Goal: Task Accomplishment & Management: Complete application form

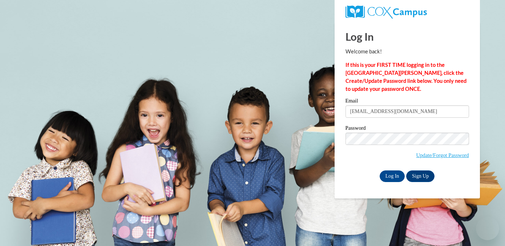
click at [387, 178] on input "Log In" at bounding box center [392, 176] width 25 height 12
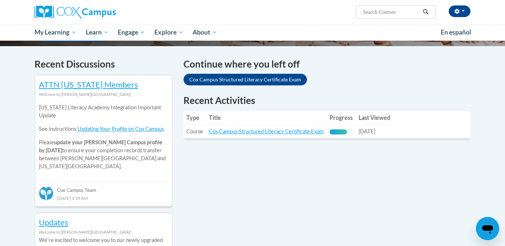
scroll to position [216, 0]
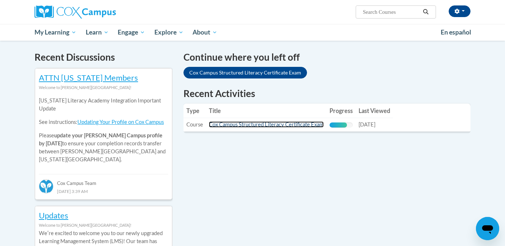
click at [256, 126] on link "Cox Campus Structured Literacy Certificate Exam" at bounding box center [266, 124] width 115 height 6
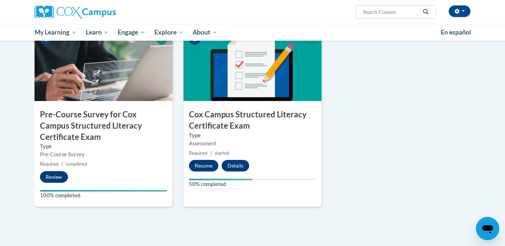
scroll to position [192, 0]
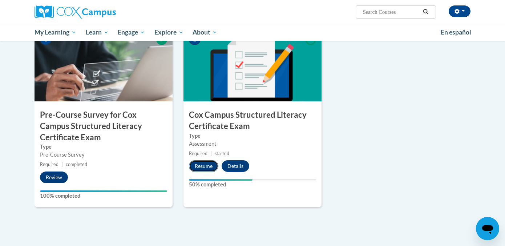
click at [201, 165] on button "Resume" at bounding box center [203, 166] width 29 height 12
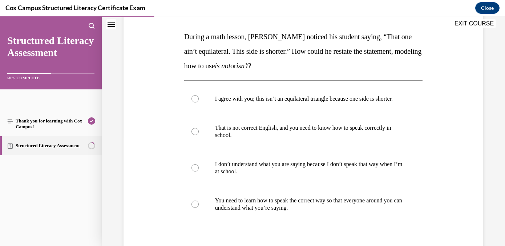
scroll to position [109, 0]
click at [378, 102] on p "I agree with you; this isn’t an equilateral triangle because one side is shorte…" at bounding box center [310, 98] width 190 height 7
click at [199, 102] on input "I agree with you; this isn’t an equilateral triangle because one side is shorte…" at bounding box center [195, 98] width 7 height 7
radio input "true"
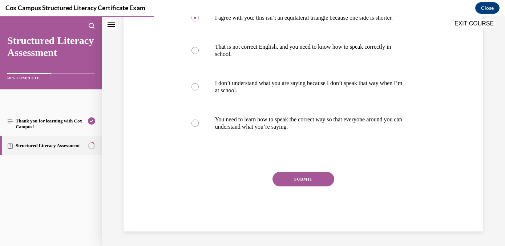
click at [308, 186] on button "SUBMIT" at bounding box center [304, 179] width 62 height 15
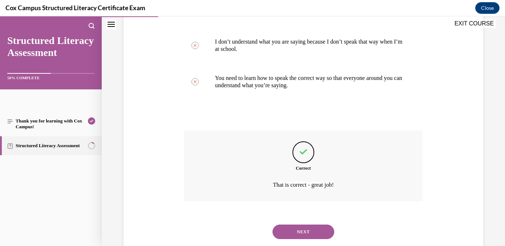
scroll to position [257, 0]
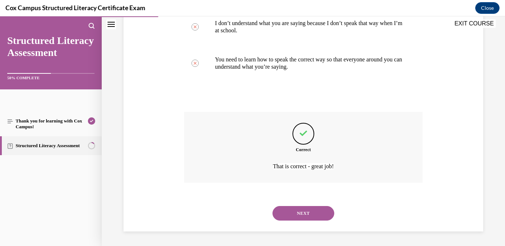
click at [302, 218] on button "NEXT" at bounding box center [304, 213] width 62 height 15
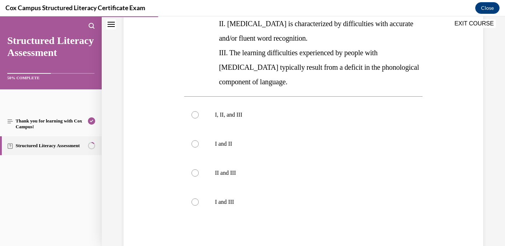
scroll to position [166, 0]
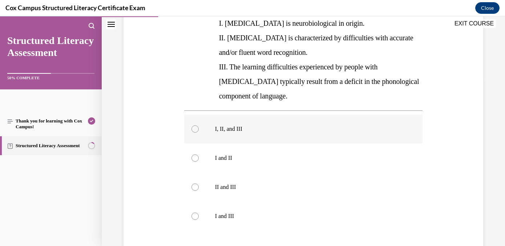
click at [267, 134] on label "I, II, and III" at bounding box center [303, 128] width 239 height 29
click at [199, 133] on input "I, II, and III" at bounding box center [195, 128] width 7 height 7
radio input "true"
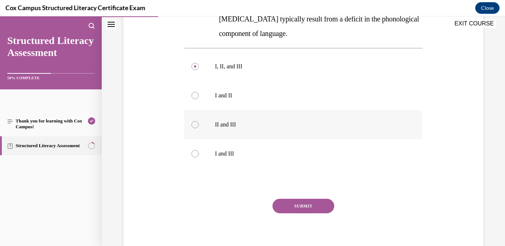
scroll to position [256, 0]
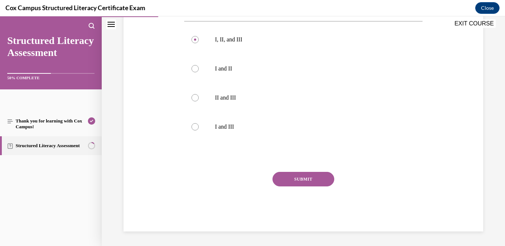
click at [319, 181] on button "SUBMIT" at bounding box center [304, 179] width 62 height 15
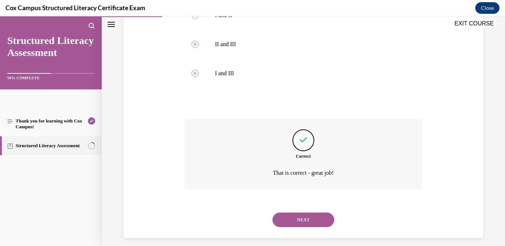
scroll to position [316, 0]
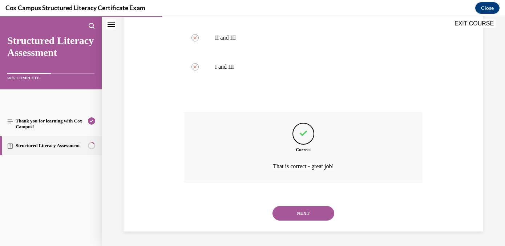
click at [311, 211] on button "NEXT" at bounding box center [304, 213] width 62 height 15
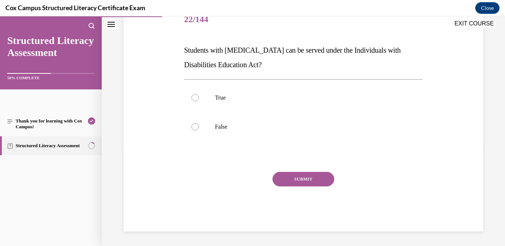
scroll to position [81, 0]
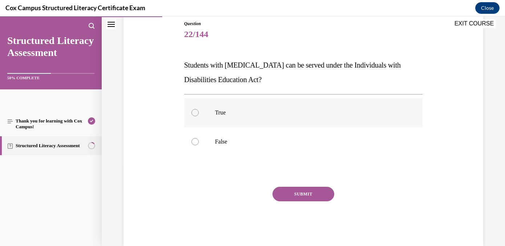
click at [258, 106] on label "True" at bounding box center [303, 112] width 239 height 29
click at [199, 109] on input "True" at bounding box center [195, 112] width 7 height 7
radio input "true"
click at [310, 192] on button "SUBMIT" at bounding box center [304, 194] width 62 height 15
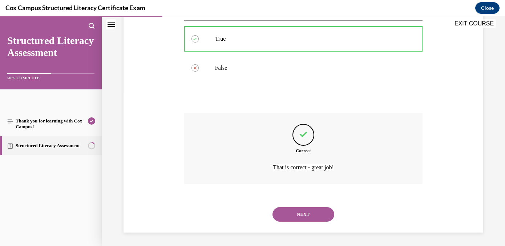
scroll to position [156, 0]
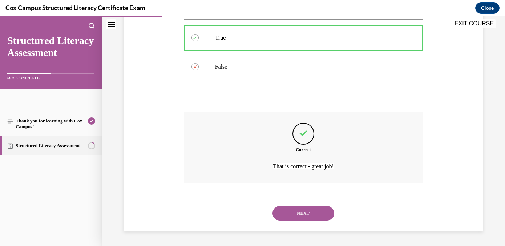
click at [312, 214] on button "NEXT" at bounding box center [304, 213] width 62 height 15
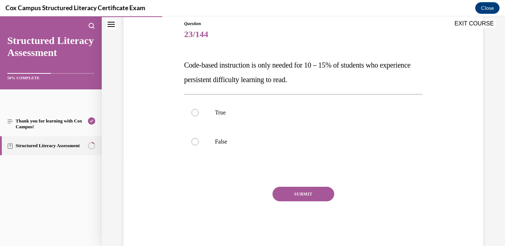
drag, startPoint x: 167, startPoint y: 56, endPoint x: 362, endPoint y: 77, distance: 195.9
click at [362, 77] on div "Question 23/144 Code-based instruction is only needed for 10 – 15% of students …" at bounding box center [303, 123] width 363 height 248
copy span "Code-based instruction is only needed for 10 – 15% of students who experience p…"
click at [229, 145] on p "False" at bounding box center [310, 141] width 190 height 7
click at [199, 145] on input "False" at bounding box center [195, 141] width 7 height 7
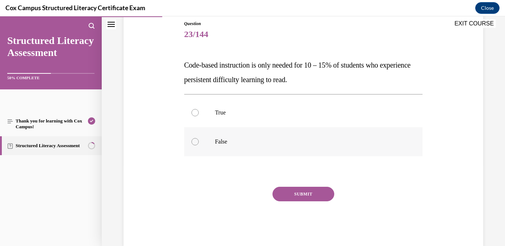
radio input "true"
click at [306, 194] on button "SUBMIT" at bounding box center [304, 194] width 62 height 15
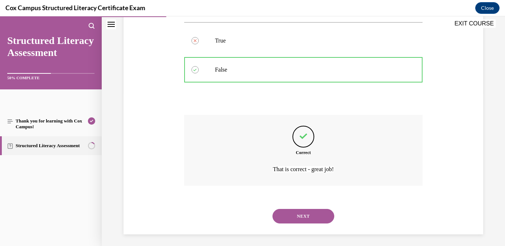
scroll to position [156, 0]
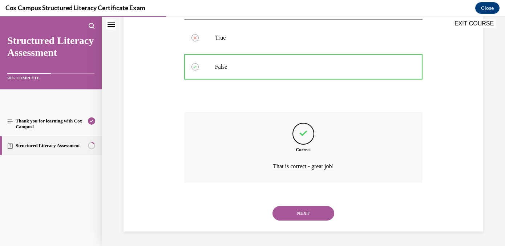
click at [313, 217] on button "NEXT" at bounding box center [304, 213] width 62 height 15
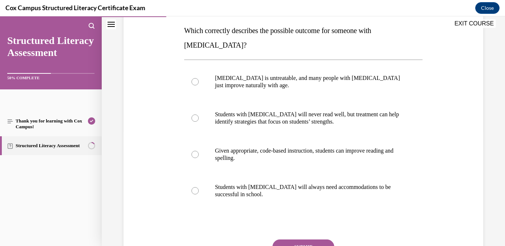
scroll to position [116, 0]
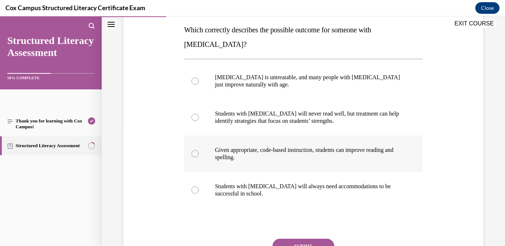
click at [308, 150] on span "Given appropriate, code-based instruction, students can improve reading and spe…" at bounding box center [304, 153] width 178 height 13
click at [199, 150] on input "Given appropriate, code-based instruction, students can improve reading and spe…" at bounding box center [195, 153] width 7 height 7
radio input "true"
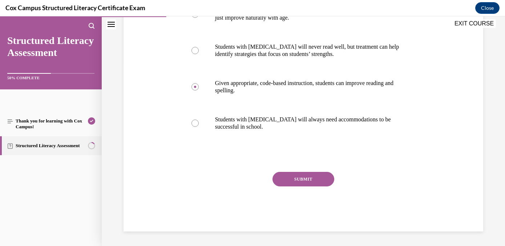
click at [305, 181] on button "SUBMIT" at bounding box center [304, 179] width 62 height 15
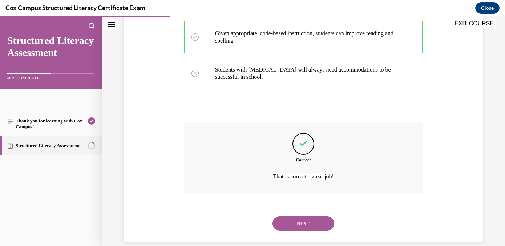
scroll to position [243, 0]
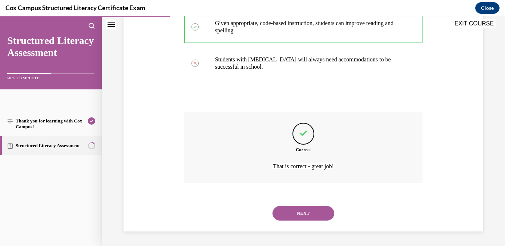
click at [304, 215] on button "NEXT" at bounding box center [304, 213] width 62 height 15
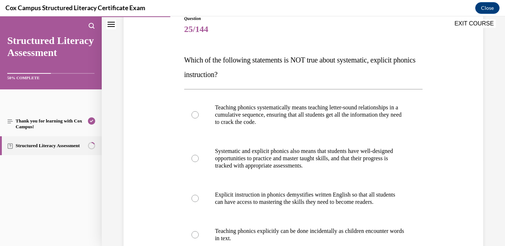
scroll to position [132, 0]
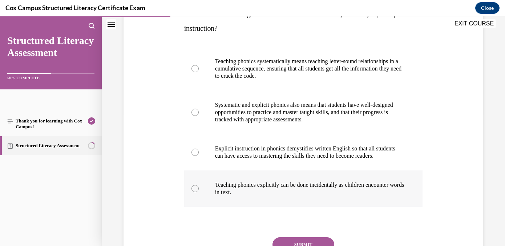
click at [348, 192] on p "Teaching phonics explicitly can be done incidentally as children encounter word…" at bounding box center [310, 188] width 190 height 15
click at [199, 192] on input "Teaching phonics explicitly can be done incidentally as children encounter word…" at bounding box center [195, 188] width 7 height 7
radio input "true"
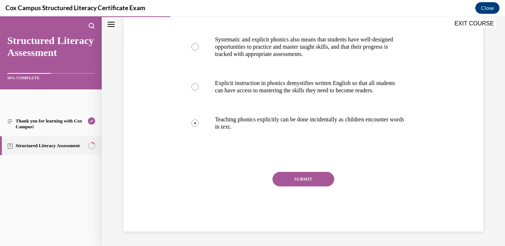
click at [307, 185] on button "SUBMIT" at bounding box center [304, 179] width 62 height 15
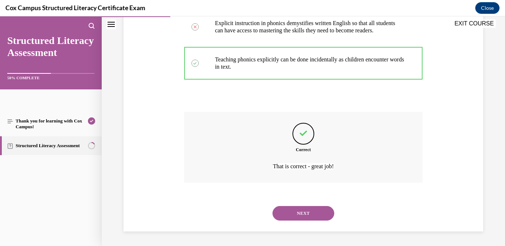
scroll to position [265, 0]
click at [313, 214] on button "NEXT" at bounding box center [304, 213] width 62 height 15
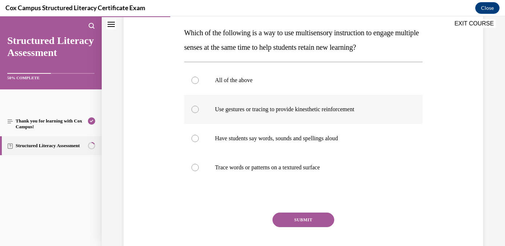
scroll to position [113, 0]
click at [327, 88] on label "All of the above" at bounding box center [303, 79] width 239 height 29
click at [199, 84] on input "All of the above" at bounding box center [195, 79] width 7 height 7
radio input "true"
click at [313, 216] on button "SUBMIT" at bounding box center [304, 219] width 62 height 15
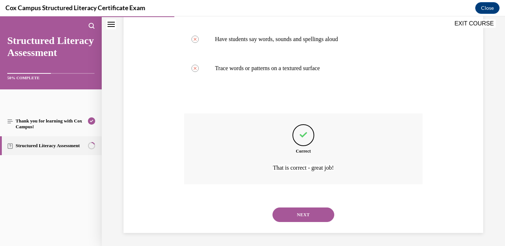
scroll to position [214, 0]
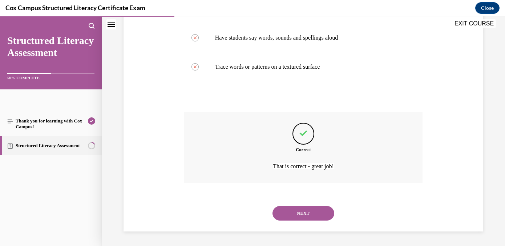
click at [312, 215] on button "NEXT" at bounding box center [304, 213] width 62 height 15
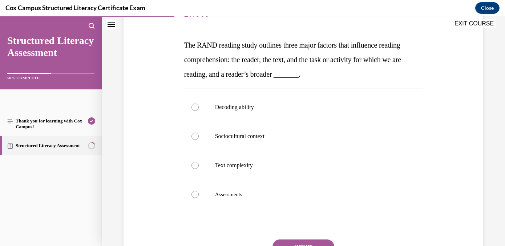
scroll to position [101, 0]
click at [326, 142] on label "Sociocultural context" at bounding box center [303, 135] width 239 height 29
click at [199, 139] on input "Sociocultural context" at bounding box center [195, 135] width 7 height 7
radio input "true"
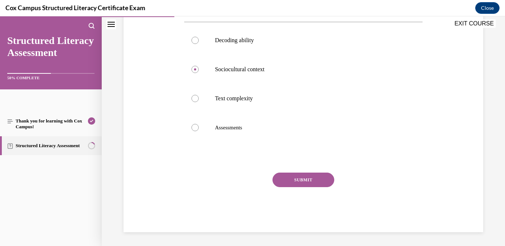
click at [317, 180] on button "SUBMIT" at bounding box center [304, 180] width 62 height 15
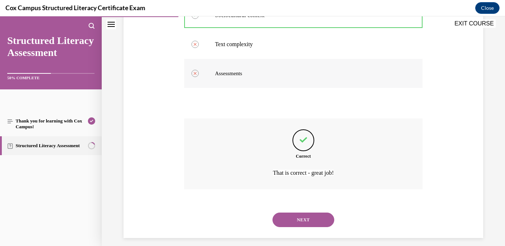
scroll to position [228, 0]
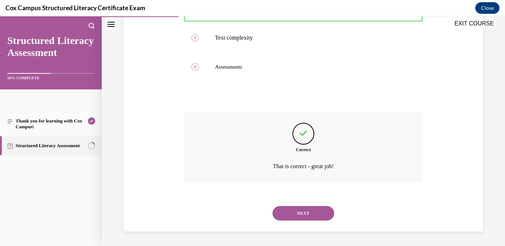
click at [310, 213] on button "NEXT" at bounding box center [304, 213] width 62 height 15
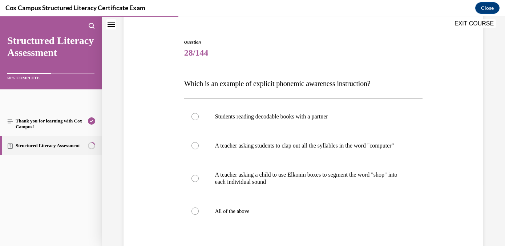
scroll to position [72, 0]
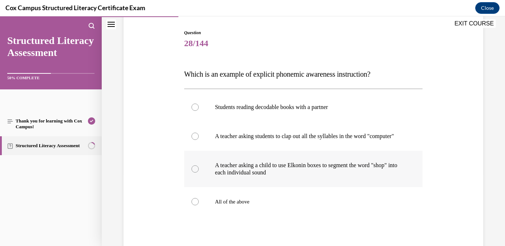
click at [357, 170] on p "A teacher asking a child to use Elkonin boxes to segment the word "shop" into e…" at bounding box center [310, 169] width 190 height 15
click at [199, 170] on input "A teacher asking a child to use Elkonin boxes to segment the word "shop" into e…" at bounding box center [195, 168] width 7 height 7
radio input "true"
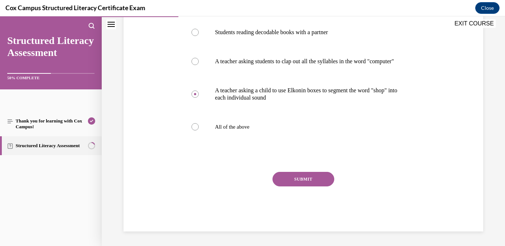
click at [307, 181] on button "SUBMIT" at bounding box center [304, 179] width 62 height 15
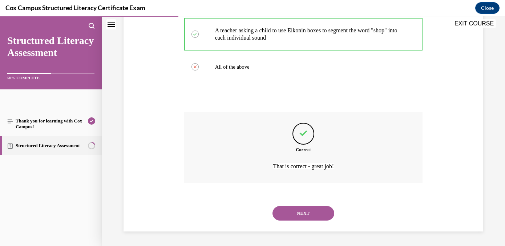
scroll to position [214, 0]
click at [305, 213] on button "NEXT" at bounding box center [304, 213] width 62 height 15
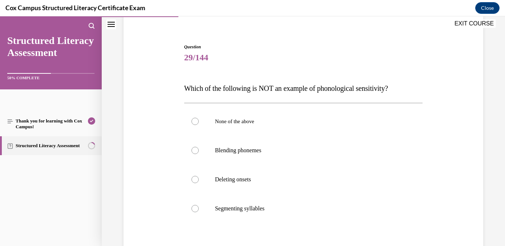
scroll to position [58, 0]
click at [382, 157] on label "Blending phonemes" at bounding box center [303, 150] width 239 height 29
click at [199, 154] on input "Blending phonemes" at bounding box center [195, 149] width 7 height 7
radio input "true"
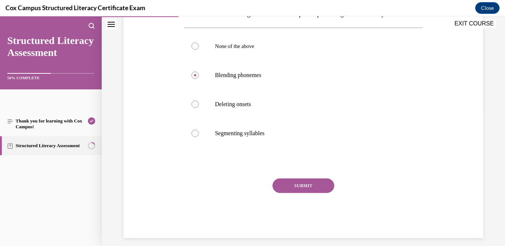
click at [313, 192] on button "SUBMIT" at bounding box center [304, 185] width 62 height 15
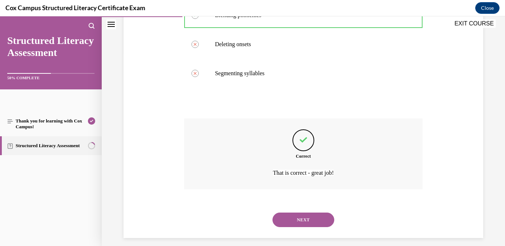
scroll to position [199, 0]
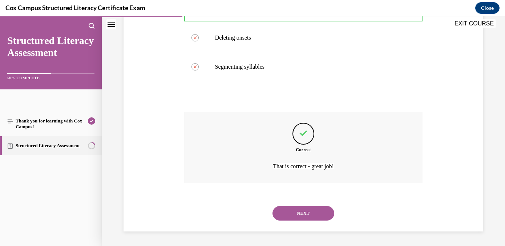
click at [303, 211] on button "NEXT" at bounding box center [304, 213] width 62 height 15
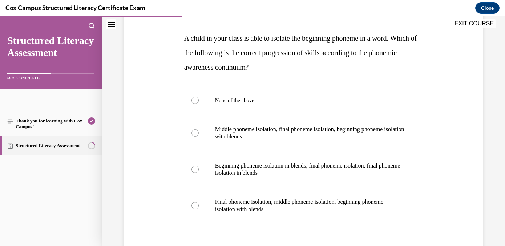
scroll to position [108, 0]
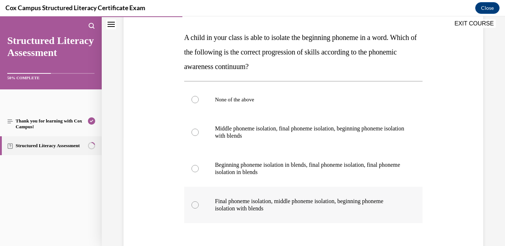
click at [361, 213] on label "Final phoneme isolation, middle phoneme isolation, beginning phoneme isolation …" at bounding box center [303, 205] width 239 height 36
click at [199, 209] on input "Final phoneme isolation, middle phoneme isolation, beginning phoneme isolation …" at bounding box center [195, 204] width 7 height 7
radio input "true"
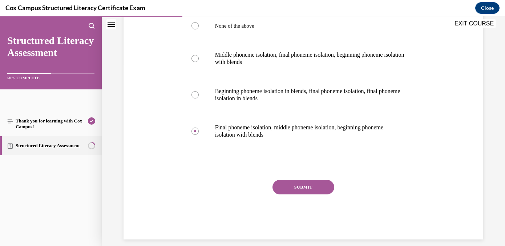
click at [315, 189] on button "SUBMIT" at bounding box center [304, 187] width 62 height 15
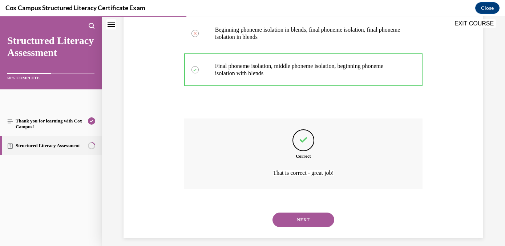
scroll to position [250, 0]
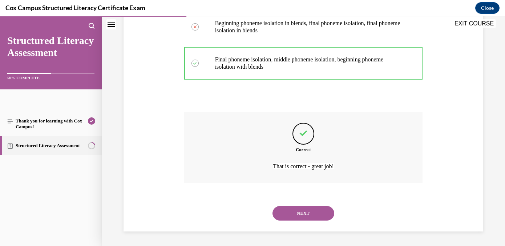
click at [305, 214] on button "NEXT" at bounding box center [304, 213] width 62 height 15
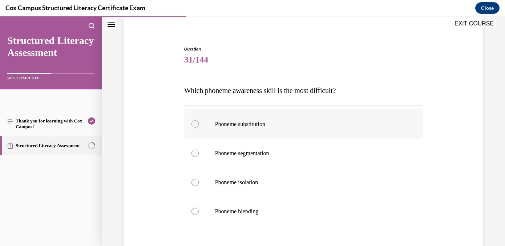
scroll to position [68, 0]
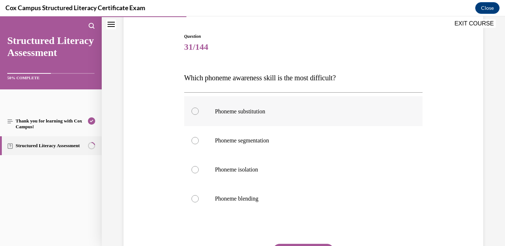
click at [299, 123] on label "Phoneme substitution" at bounding box center [303, 111] width 239 height 30
click at [199, 115] on input "Phoneme substitution" at bounding box center [195, 111] width 7 height 7
radio input "true"
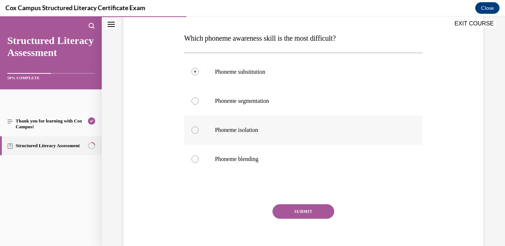
scroll to position [132, 0]
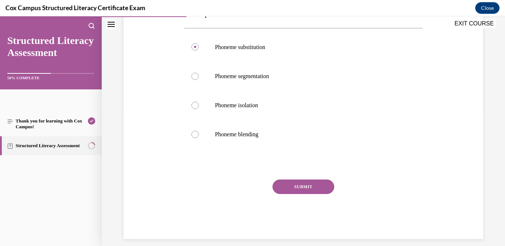
click at [308, 184] on button "SUBMIT" at bounding box center [304, 187] width 62 height 15
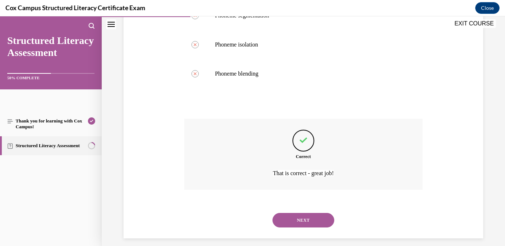
scroll to position [200, 0]
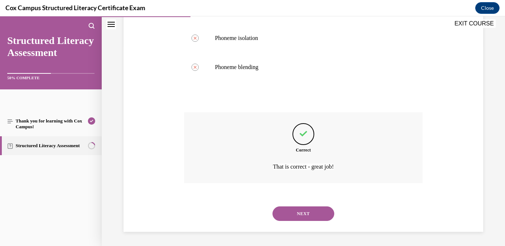
click at [309, 212] on button "NEXT" at bounding box center [304, 213] width 62 height 15
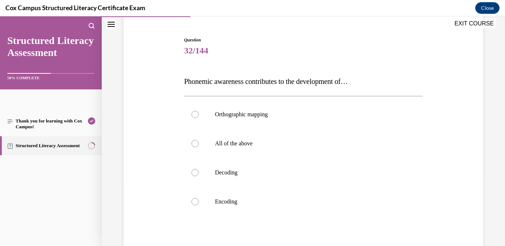
scroll to position [68, 0]
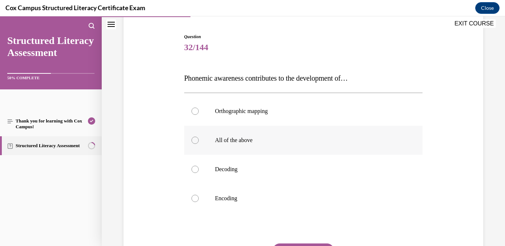
click at [309, 133] on label "All of the above" at bounding box center [303, 140] width 239 height 29
click at [199, 137] on input "All of the above" at bounding box center [195, 140] width 7 height 7
radio input "true"
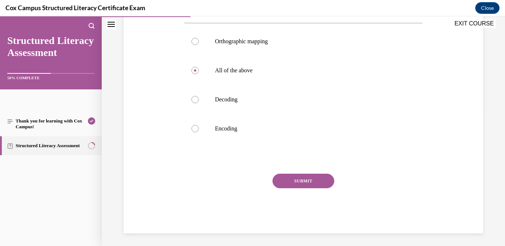
click at [316, 181] on button "SUBMIT" at bounding box center [304, 181] width 62 height 15
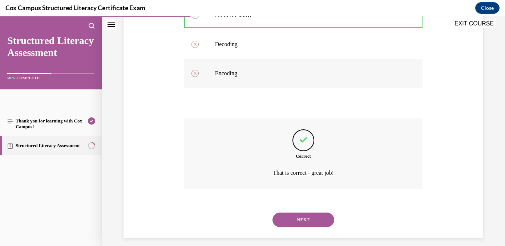
scroll to position [199, 0]
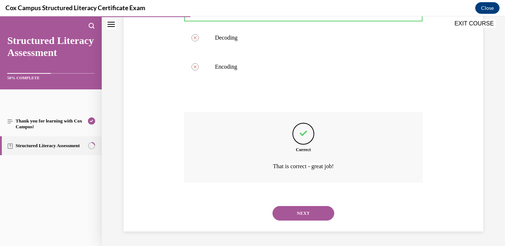
click at [312, 212] on button "NEXT" at bounding box center [304, 213] width 62 height 15
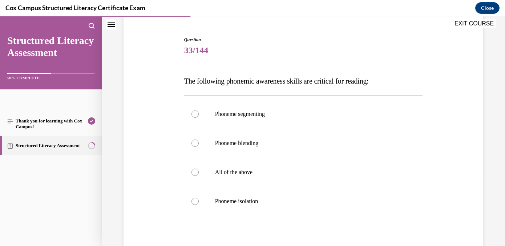
scroll to position [66, 0]
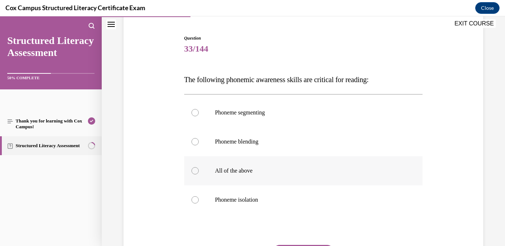
click at [250, 177] on label "All of the above" at bounding box center [303, 170] width 239 height 29
click at [199, 174] on input "All of the above" at bounding box center [195, 170] width 7 height 7
radio input "true"
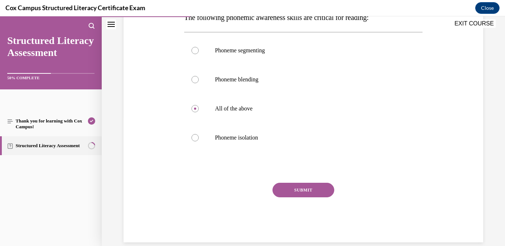
click at [312, 187] on button "SUBMIT" at bounding box center [304, 190] width 62 height 15
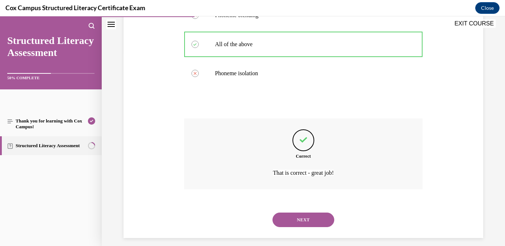
scroll to position [199, 0]
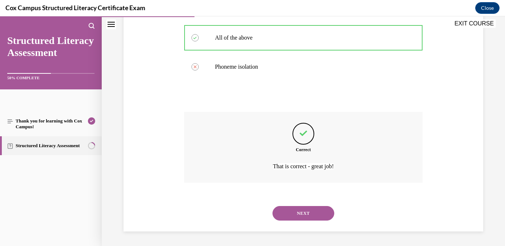
click at [308, 213] on button "NEXT" at bounding box center [304, 213] width 62 height 15
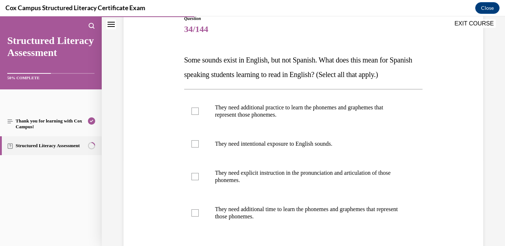
scroll to position [87, 0]
click at [190, 109] on label "They need additional practice to learn the phonemes and graphemes that represen…" at bounding box center [303, 110] width 239 height 36
click at [192, 109] on input "They need additional practice to learn the phonemes and graphemes that represen…" at bounding box center [195, 110] width 7 height 7
checkbox input "true"
click at [194, 145] on div at bounding box center [195, 143] width 7 height 7
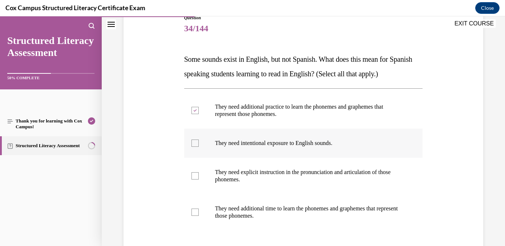
click at [194, 145] on input "They need intentional exposure to English sounds." at bounding box center [195, 143] width 7 height 7
checkbox input "true"
click at [196, 178] on div at bounding box center [195, 175] width 7 height 7
click at [196, 178] on input "They need explicit instruction in the pronunciation and articulation of those p…" at bounding box center [195, 175] width 7 height 7
checkbox input "true"
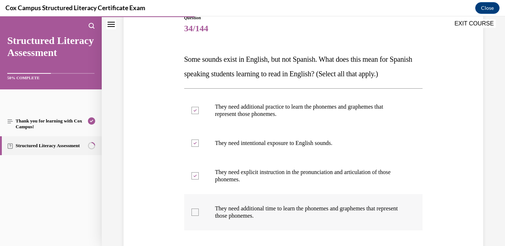
click at [196, 208] on label "They need additional time to learn the phonemes and graphemes that represent th…" at bounding box center [303, 212] width 239 height 36
click at [196, 209] on input "They need additional time to learn the phonemes and graphemes that represent th…" at bounding box center [195, 212] width 7 height 7
checkbox input "true"
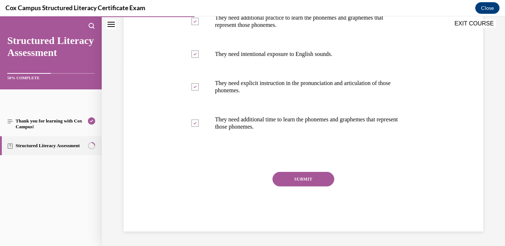
click at [315, 179] on button "SUBMIT" at bounding box center [304, 179] width 62 height 15
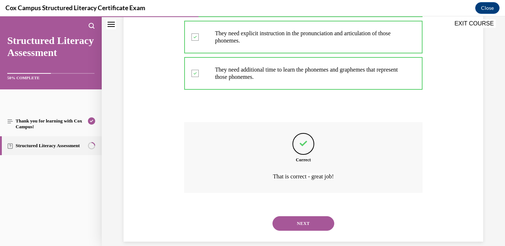
scroll to position [236, 0]
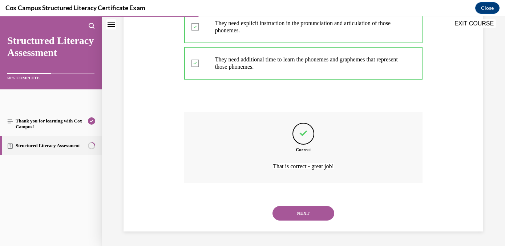
click at [311, 214] on button "NEXT" at bounding box center [304, 213] width 62 height 15
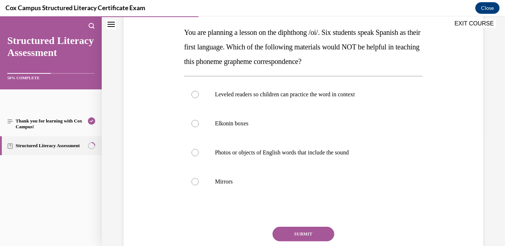
scroll to position [114, 0]
click at [326, 92] on p "Leveled readers so children can practice the word in context" at bounding box center [310, 94] width 190 height 7
click at [199, 92] on input "Leveled readers so children can practice the word in context" at bounding box center [195, 94] width 7 height 7
radio input "true"
click at [312, 231] on button "SUBMIT" at bounding box center [304, 233] width 62 height 15
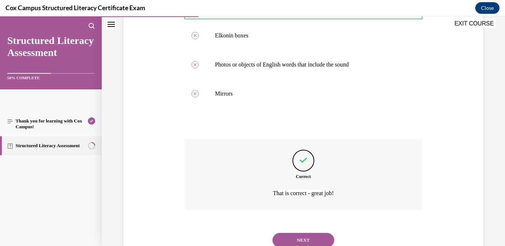
scroll to position [228, 0]
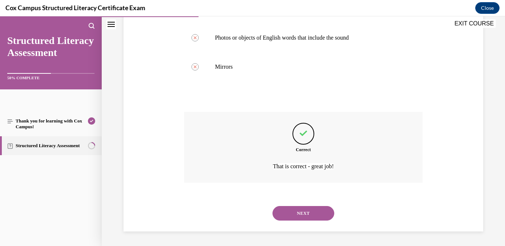
click at [304, 212] on button "NEXT" at bounding box center [304, 213] width 62 height 15
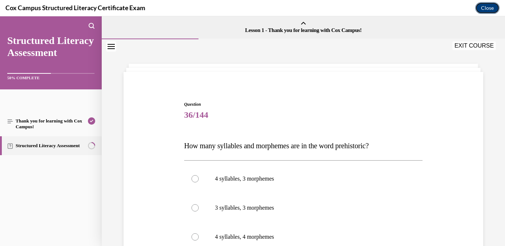
click at [490, 8] on button "Close" at bounding box center [487, 8] width 24 height 12
